Goal: Task Accomplishment & Management: Use online tool/utility

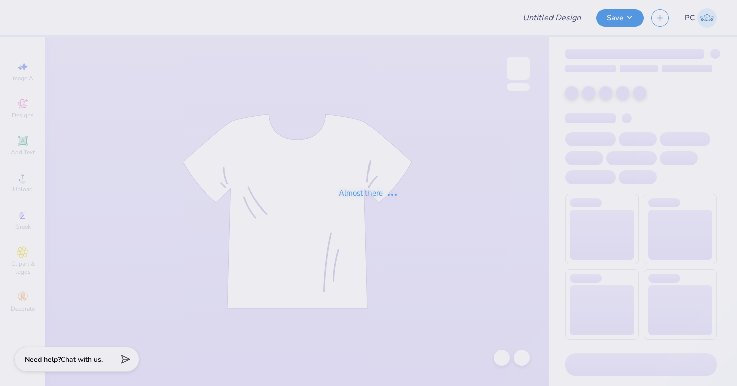
type input "Team Merch"
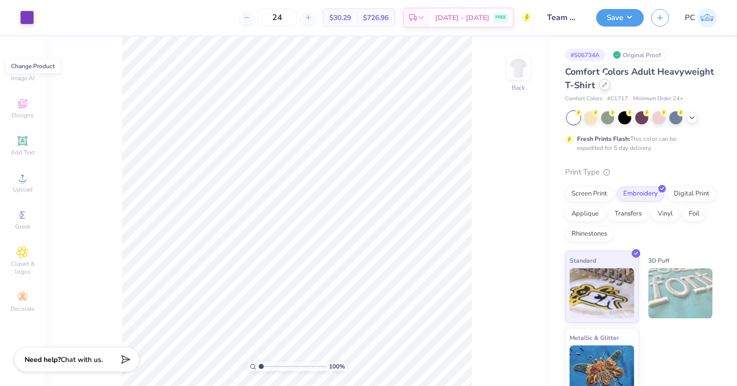
click at [602, 83] on icon at bounding box center [604, 84] width 5 height 5
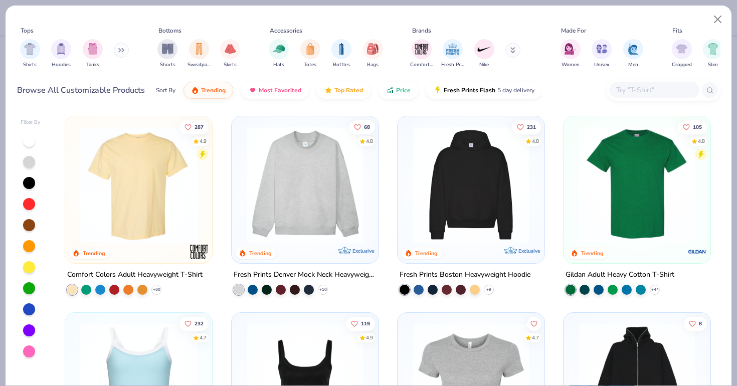
scroll to position [60, 0]
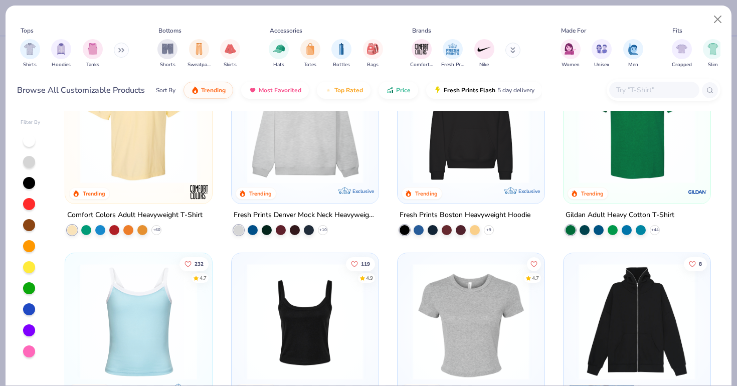
click at [465, 330] on img at bounding box center [471, 321] width 127 height 117
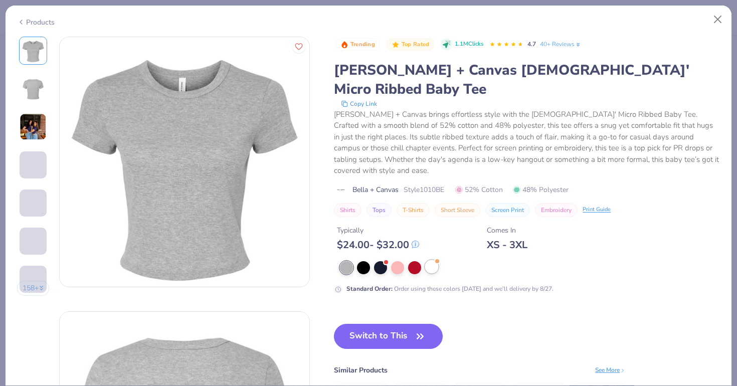
click at [435, 260] on div at bounding box center [431, 266] width 13 height 13
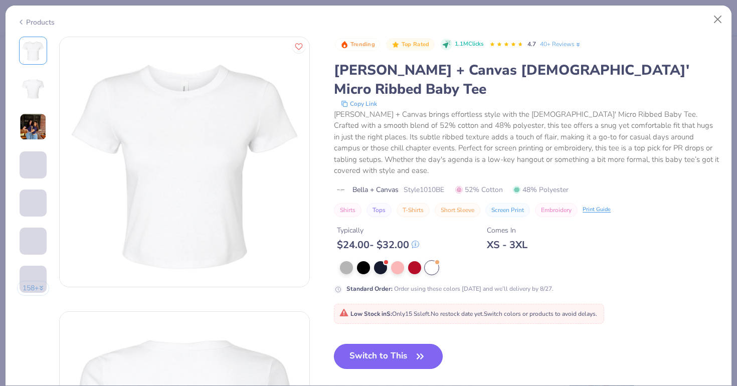
click at [387, 344] on button "Switch to This" at bounding box center [388, 356] width 109 height 25
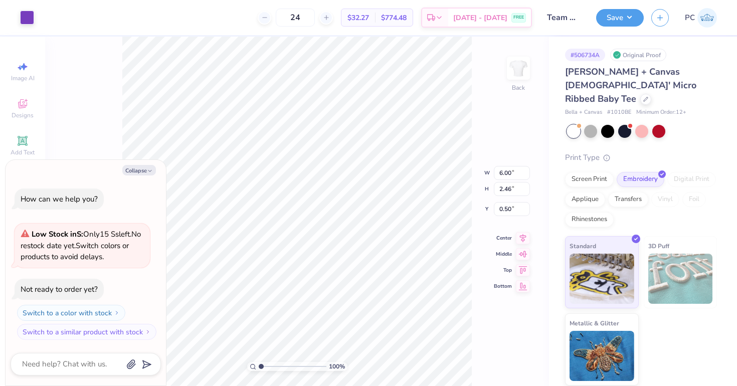
type textarea "x"
type input "2.16"
click at [620, 25] on button "Save" at bounding box center [620, 17] width 48 height 18
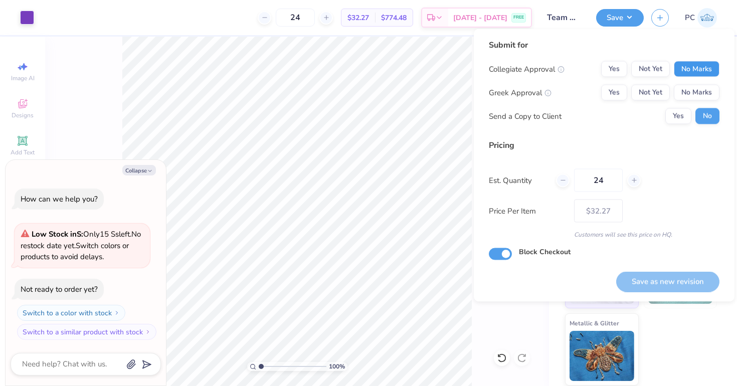
click at [681, 70] on button "No Marks" at bounding box center [697, 69] width 46 height 16
click at [610, 94] on button "Yes" at bounding box center [614, 93] width 26 height 16
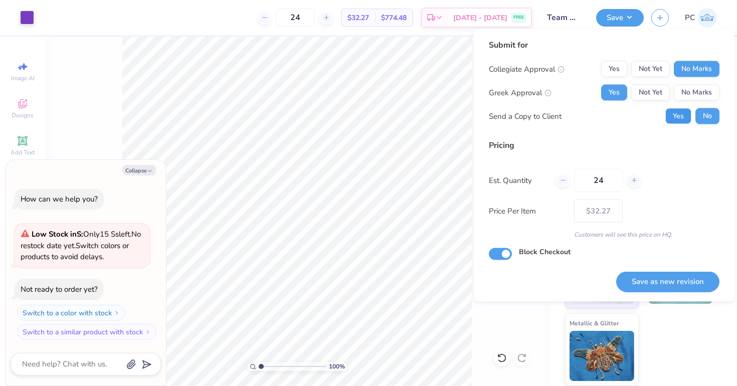
click at [690, 114] on button "Yes" at bounding box center [679, 116] width 26 height 16
click at [710, 116] on button "No" at bounding box center [708, 116] width 24 height 16
type textarea "x"
click at [650, 278] on button "Save as new revision" at bounding box center [667, 281] width 103 height 21
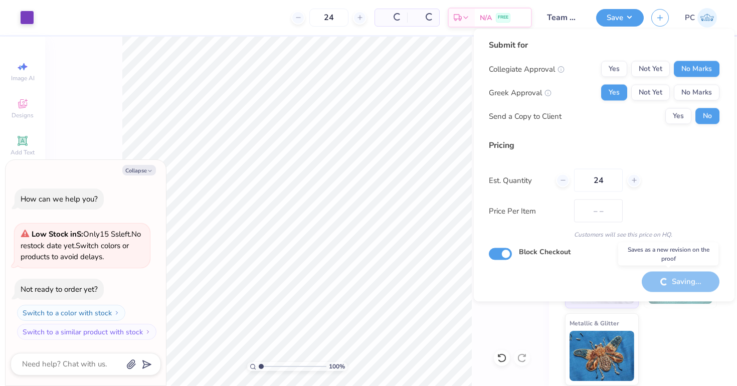
type input "$32.27"
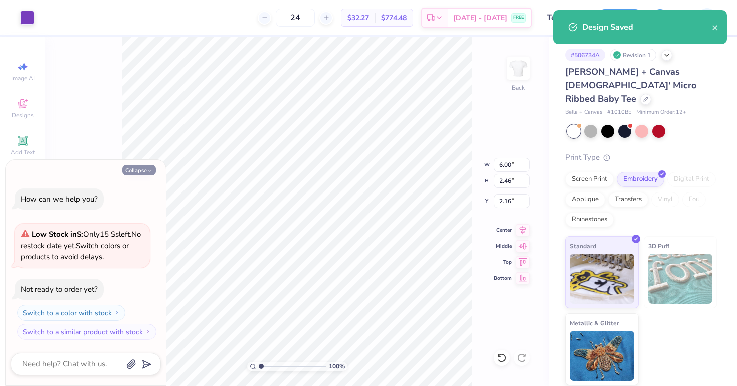
click at [137, 172] on button "Collapse" at bounding box center [139, 170] width 34 height 11
type textarea "x"
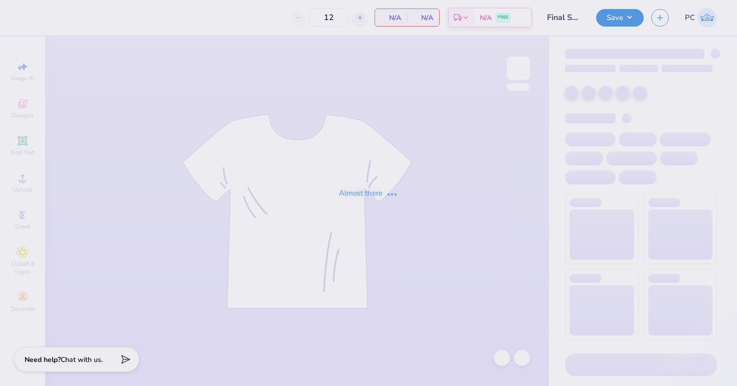
type input "Final Sweat-Set"
type input "24"
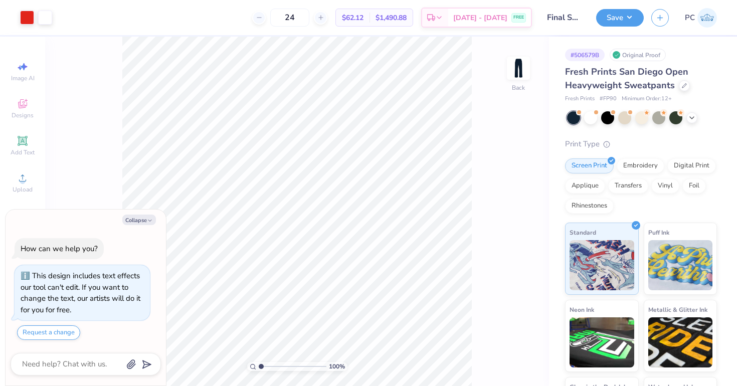
scroll to position [28, 0]
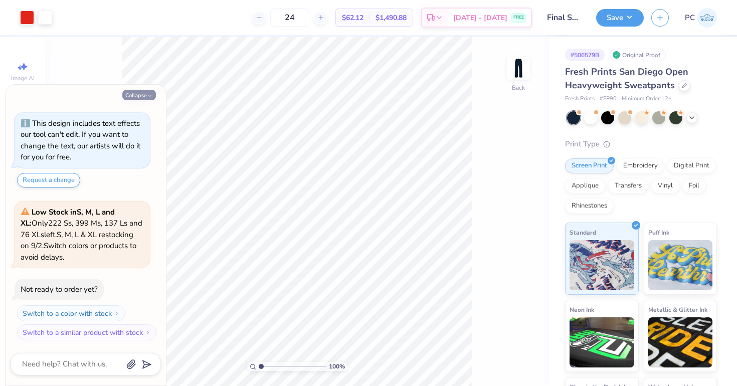
click at [146, 98] on button "Collapse" at bounding box center [139, 95] width 34 height 11
type textarea "x"
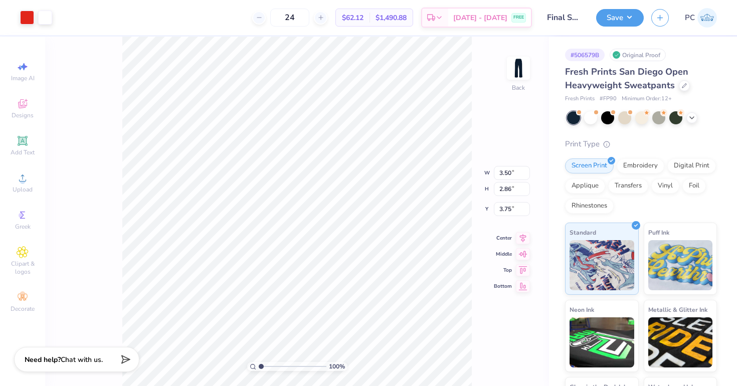
type input "6.77"
type input "4.70"
type input "3.84"
type input "5.79"
type input "4.98"
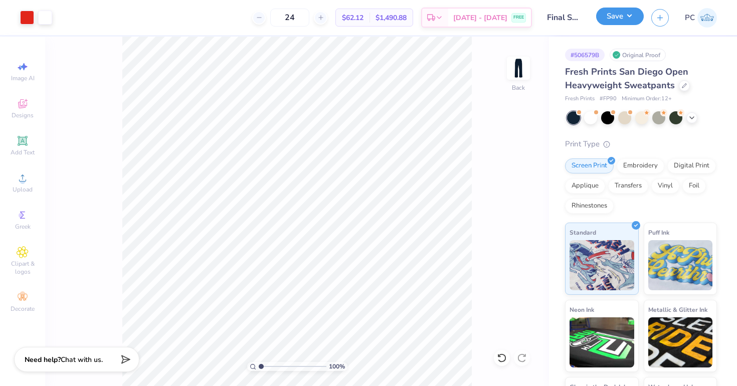
click at [625, 19] on button "Save" at bounding box center [620, 17] width 48 height 18
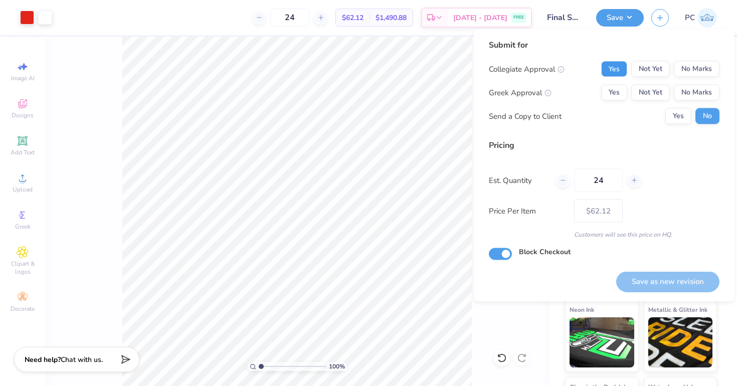
click at [611, 73] on button "Yes" at bounding box center [614, 69] width 26 height 16
click at [614, 93] on button "Yes" at bounding box center [614, 93] width 26 height 16
click at [657, 281] on button "Save as new revision" at bounding box center [667, 281] width 103 height 21
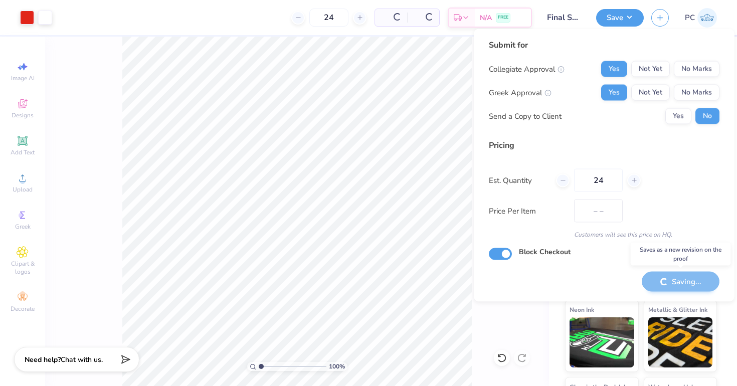
type input "$62.12"
click at [608, 180] on input "24" at bounding box center [598, 180] width 49 height 23
type input "2"
type input "0"
type input "030"
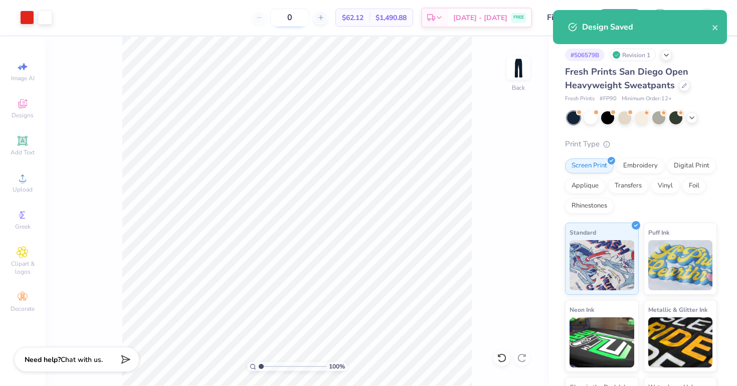
click at [301, 19] on input "0" at bounding box center [289, 18] width 39 height 18
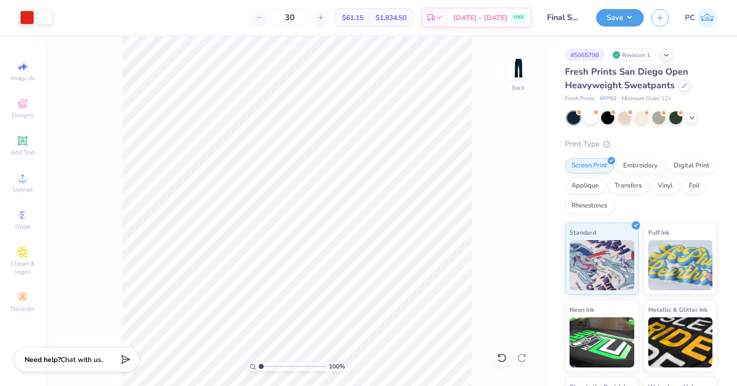
type input "30"
